Goal: Task Accomplishment & Management: Manage account settings

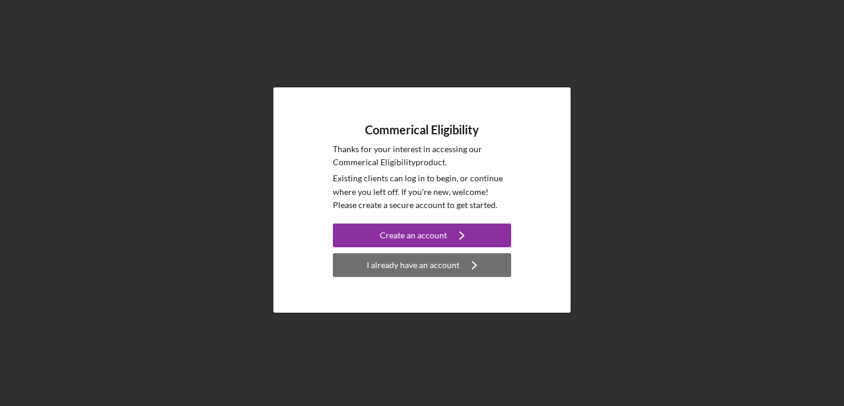
click at [422, 258] on div "I already have an account" at bounding box center [413, 265] width 93 height 24
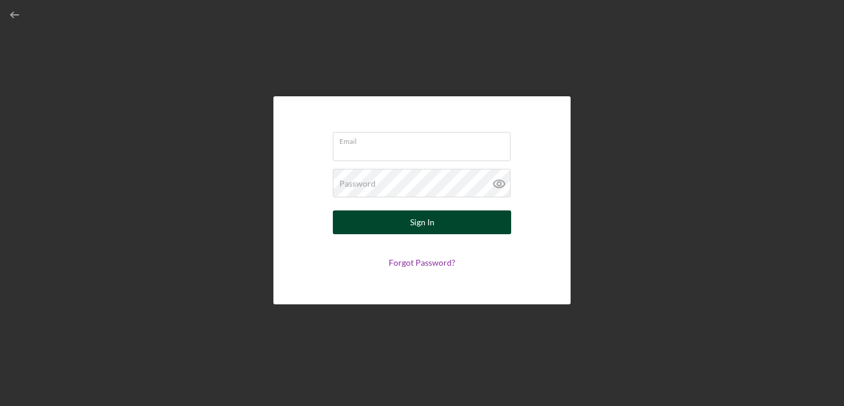
type input "[EMAIL_ADDRESS][DOMAIN_NAME]"
click at [333, 211] on button "Sign In" at bounding box center [422, 223] width 178 height 24
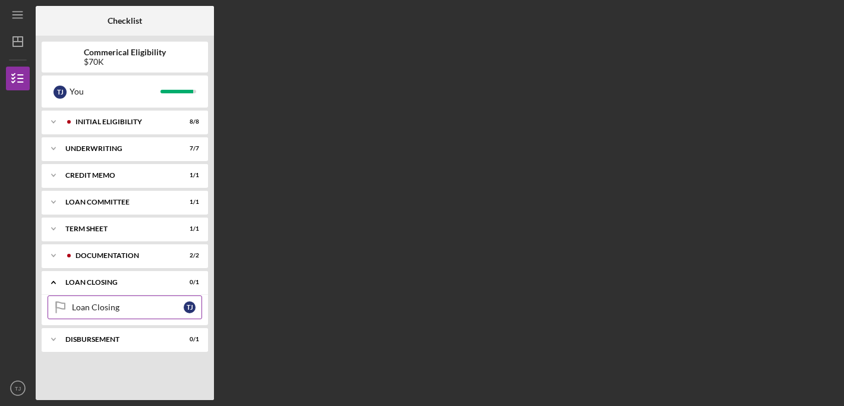
click at [116, 304] on div "Loan Closing" at bounding box center [128, 308] width 112 height 10
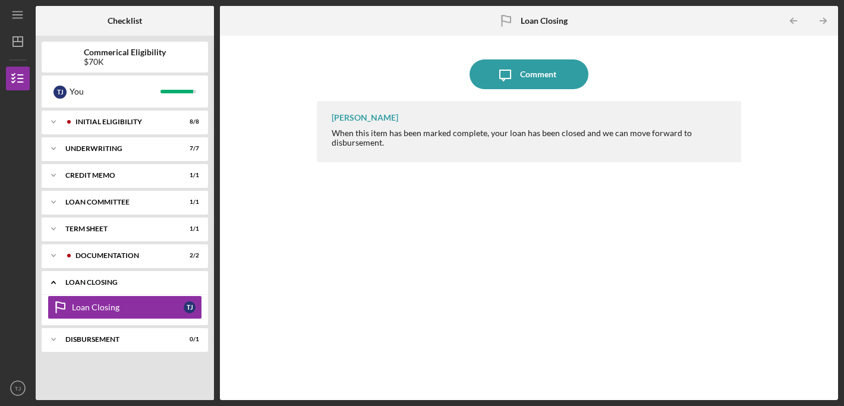
click at [156, 272] on div "Icon/Expander LOAN CLOSING 0 / 1" at bounding box center [125, 283] width 167 height 24
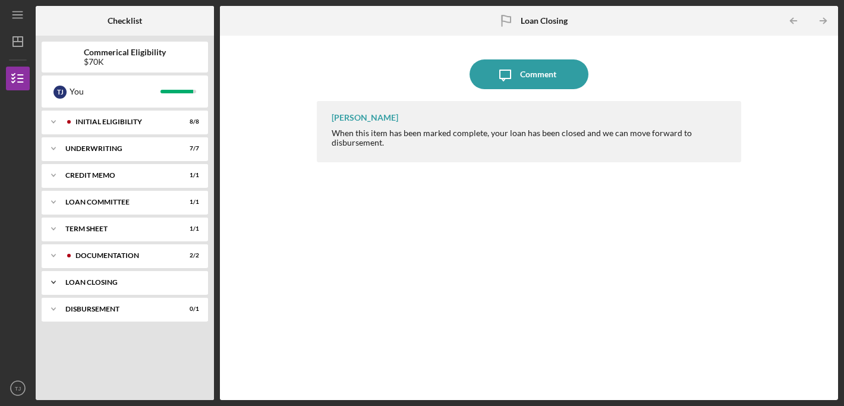
click at [147, 278] on div "Icon/Expander LOAN CLOSING 0 / 1" at bounding box center [125, 283] width 167 height 24
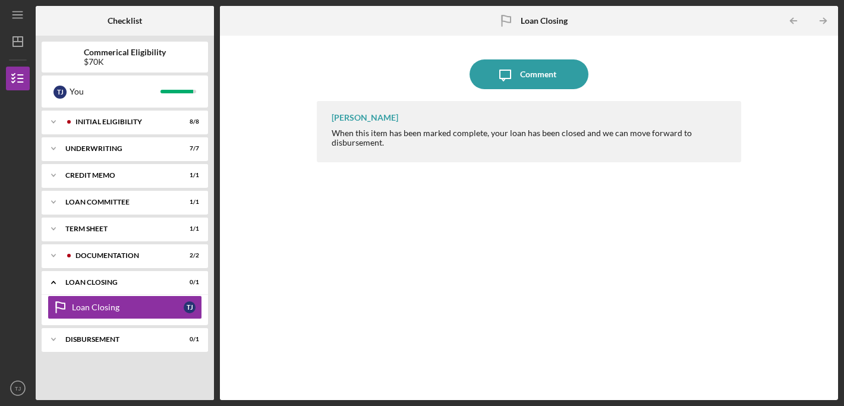
click at [343, 308] on div "[PERSON_NAME] When this item has been marked complete, your loan has been close…" at bounding box center [529, 241] width 425 height 281
click at [110, 260] on div "Icon/Expander DOCUMENTATION 2 / 2" at bounding box center [125, 256] width 167 height 24
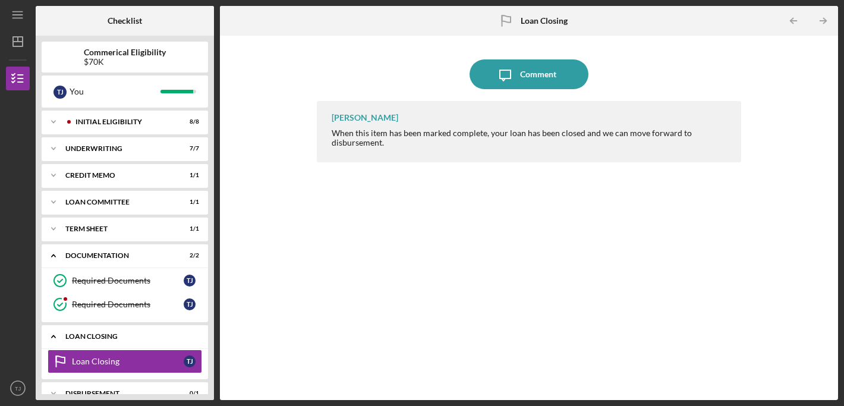
click at [72, 332] on div "Icon/Expander LOAN CLOSING 0 / 1" at bounding box center [125, 337] width 167 height 24
